Goal: Information Seeking & Learning: Learn about a topic

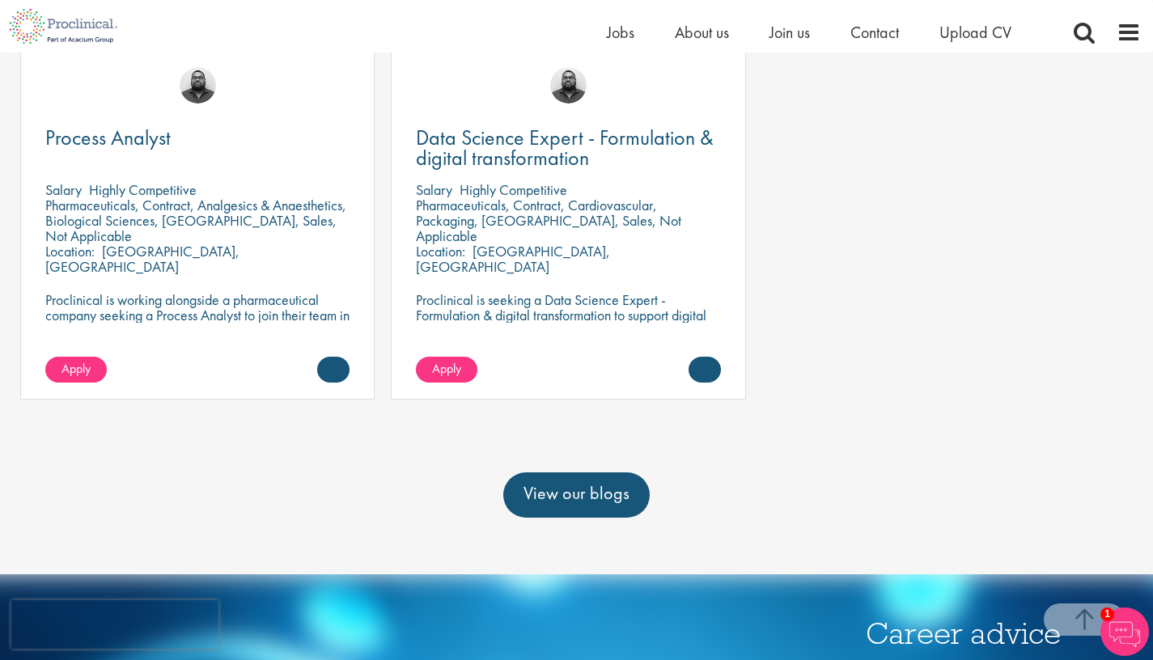
scroll to position [1530, 0]
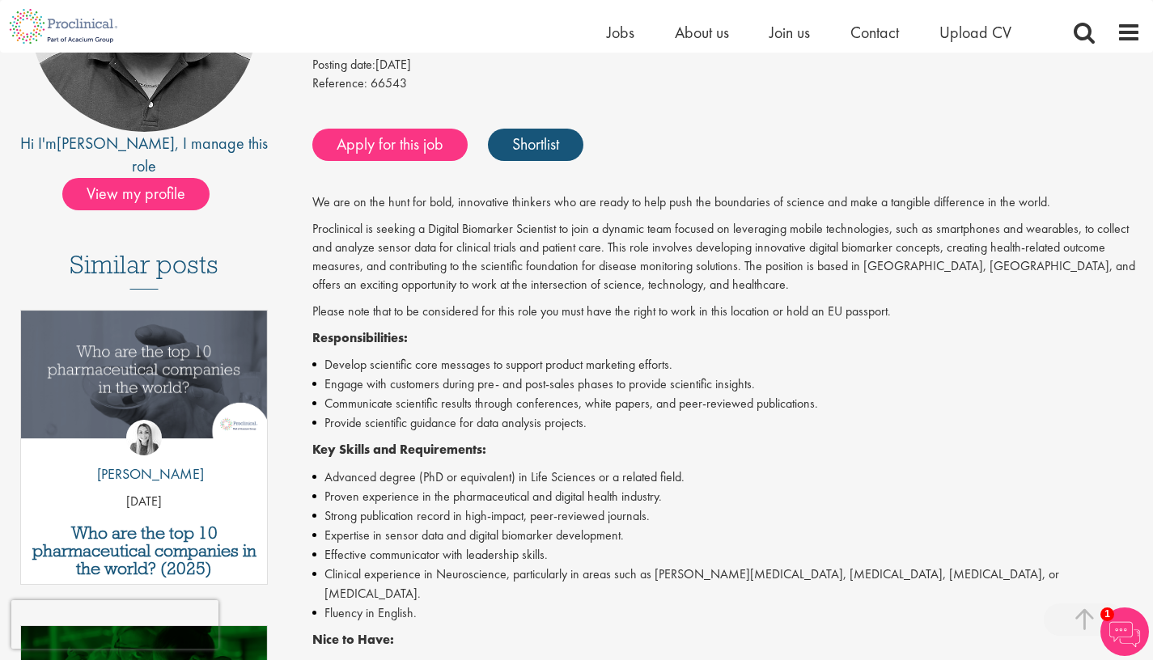
scroll to position [138, 0]
